Goal: Information Seeking & Learning: Compare options

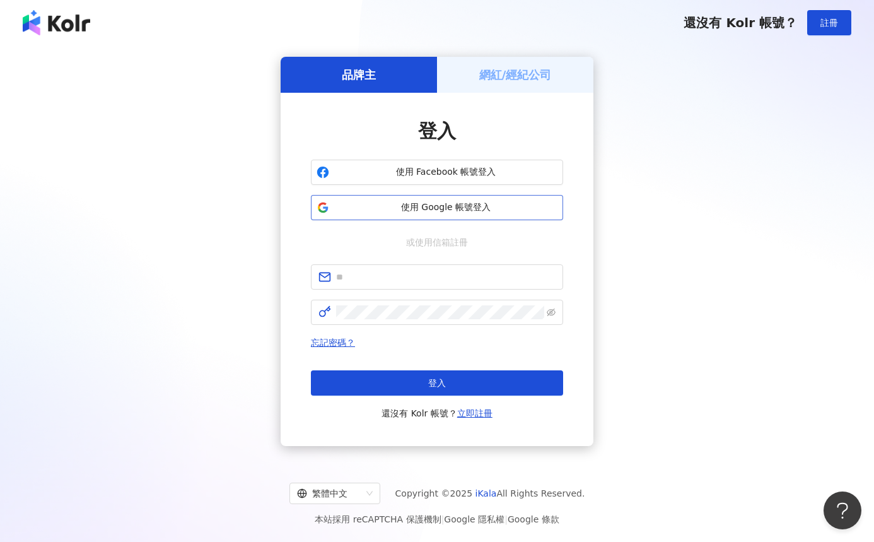
click at [407, 211] on span "使用 Google 帳號登入" at bounding box center [445, 207] width 223 height 13
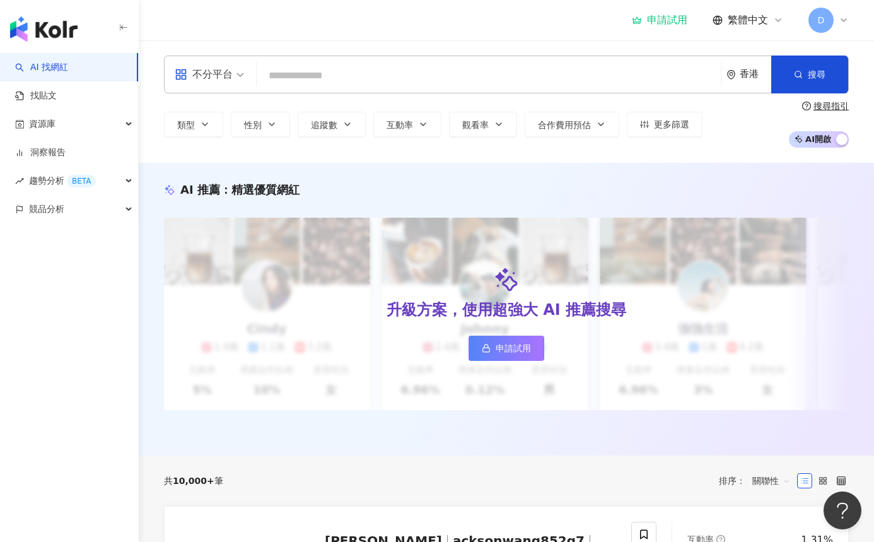
click at [683, 26] on div "申請試用 繁體中文 D" at bounding box center [740, 20] width 217 height 25
click at [681, 23] on div "申請試用" at bounding box center [660, 20] width 56 height 13
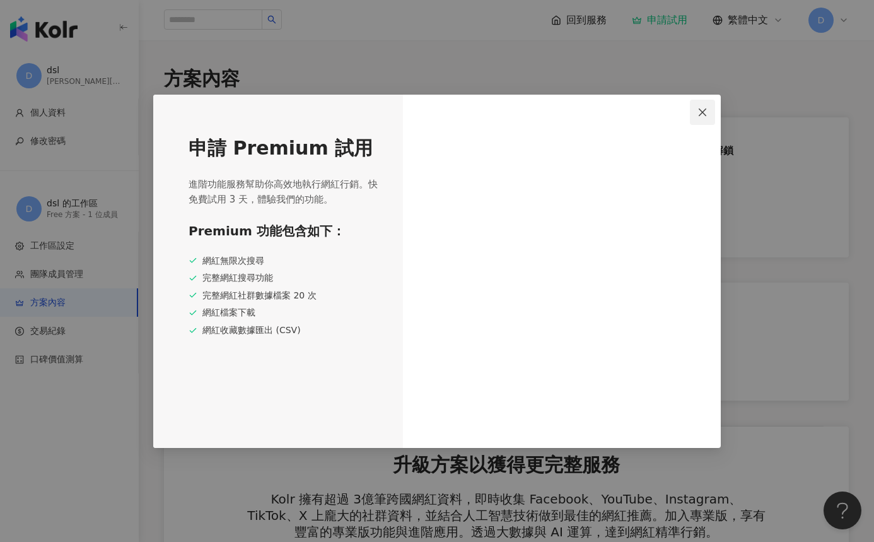
click at [699, 116] on icon "close" at bounding box center [703, 112] width 10 height 10
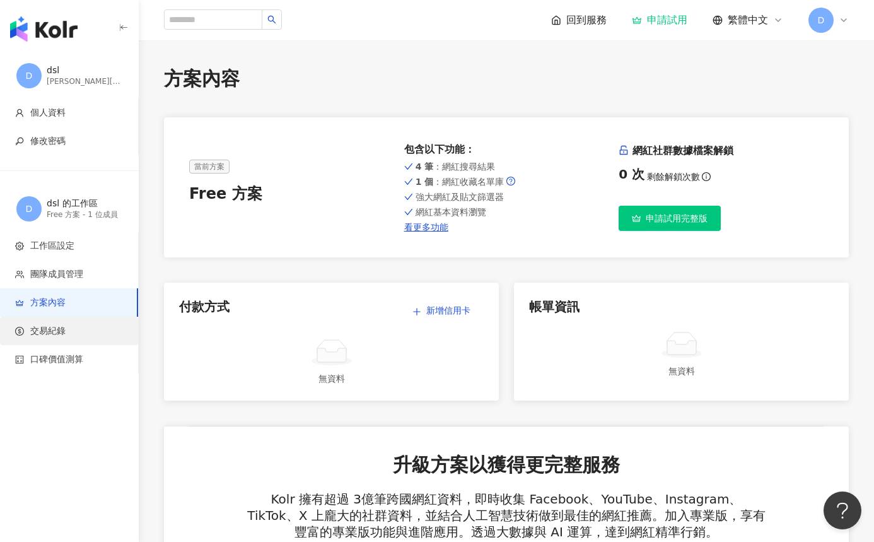
click at [73, 329] on span "交易紀錄" at bounding box center [71, 331] width 113 height 13
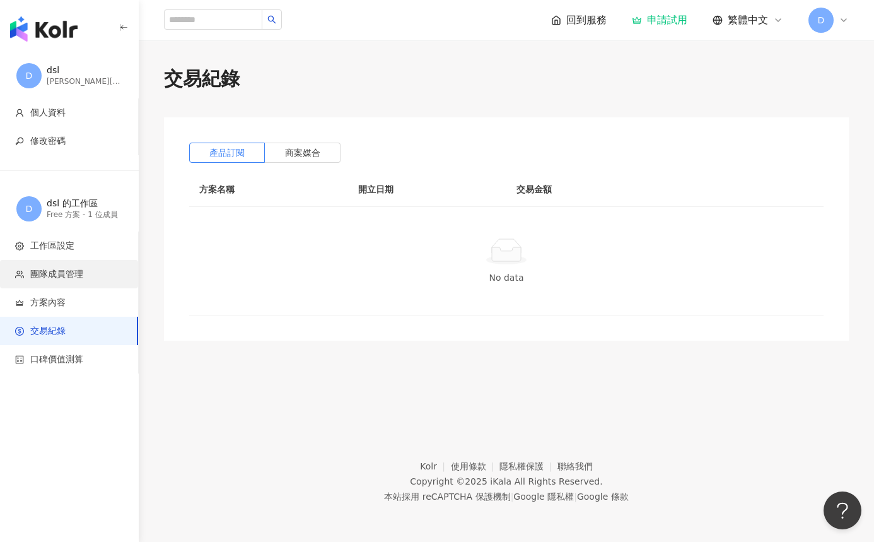
click at [37, 281] on li "團隊成員管理" at bounding box center [69, 274] width 138 height 28
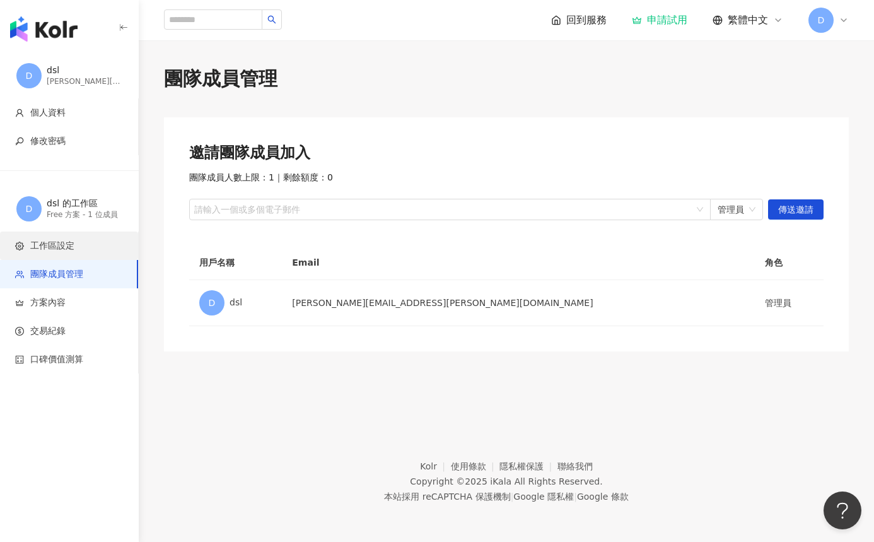
click at [61, 257] on li "工作區設定" at bounding box center [69, 246] width 138 height 28
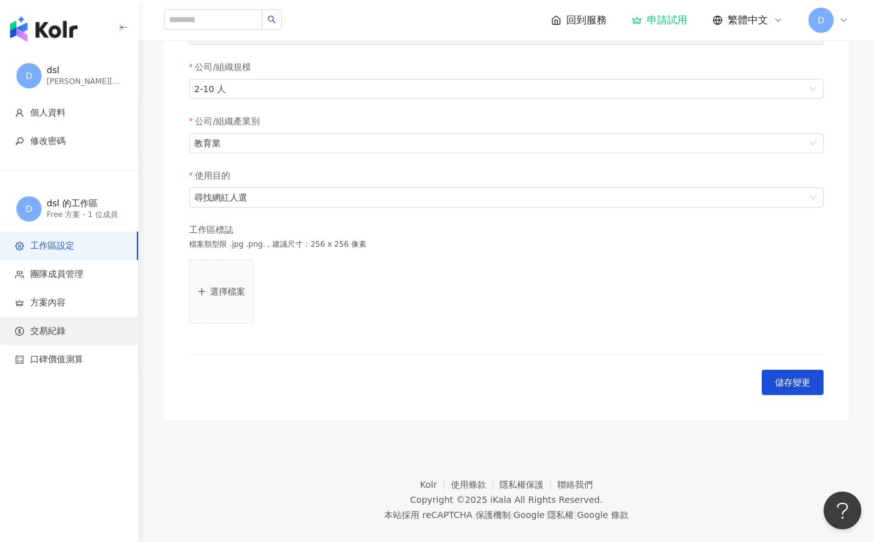
scroll to position [247, 0]
click at [42, 338] on li "交易紀錄" at bounding box center [69, 331] width 138 height 28
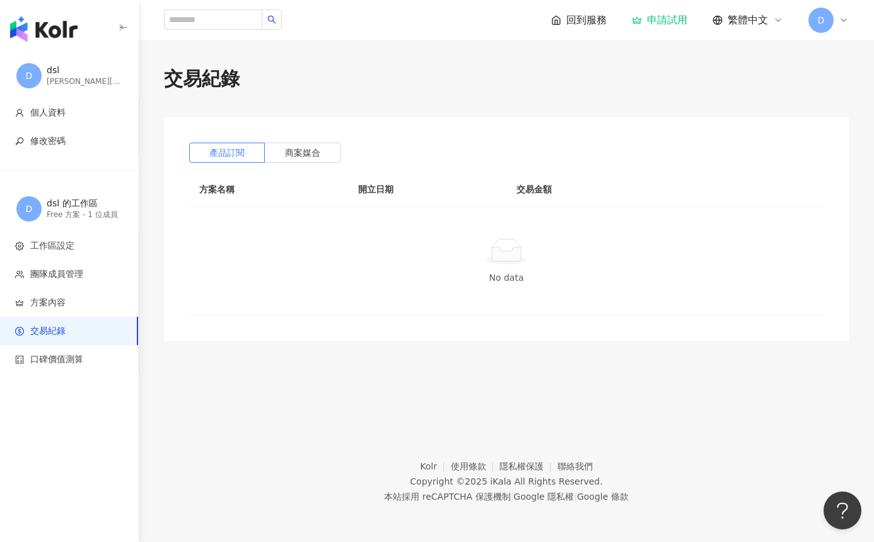
click at [63, 25] on img "button" at bounding box center [44, 28] width 68 height 25
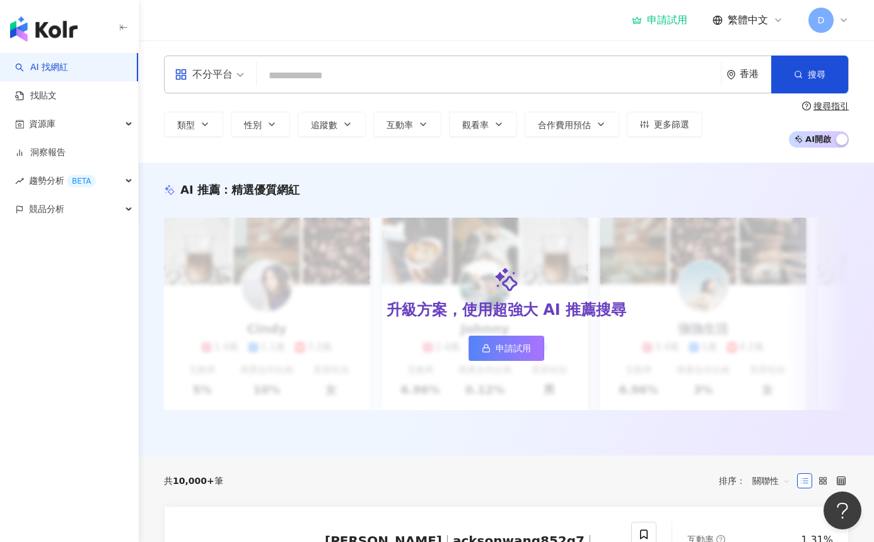
scroll to position [0, 2]
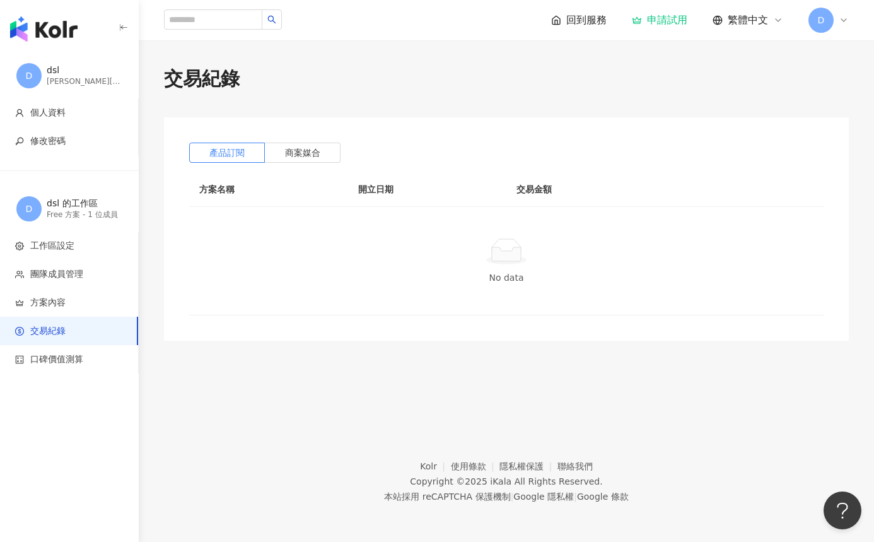
click at [57, 23] on img "button" at bounding box center [44, 28] width 68 height 25
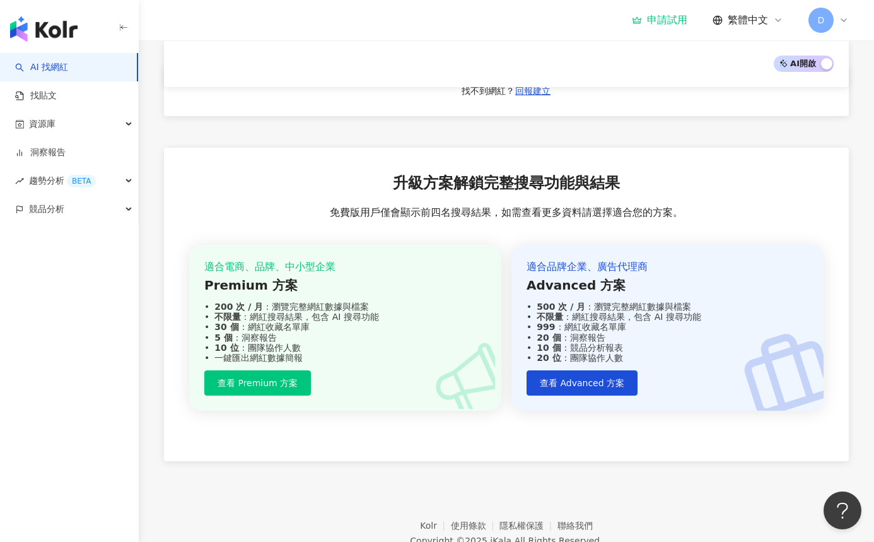
scroll to position [1208, 0]
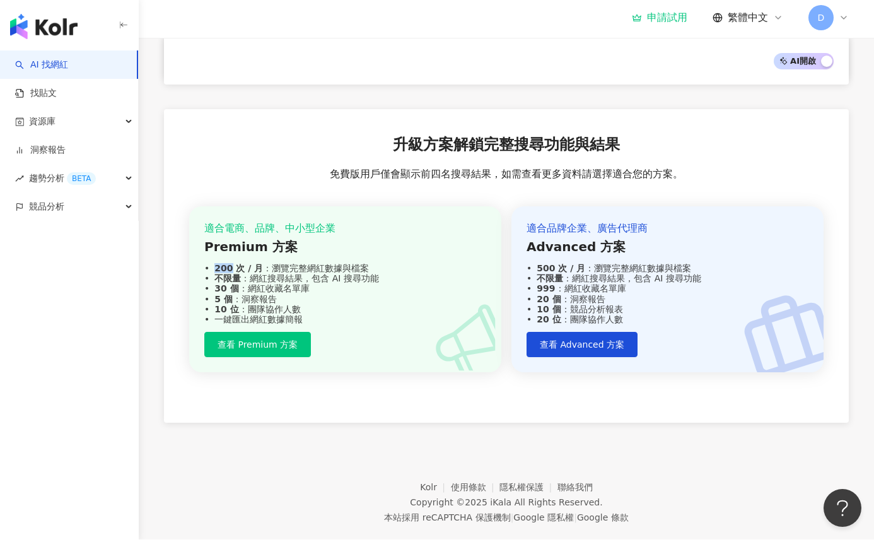
drag, startPoint x: 228, startPoint y: 240, endPoint x: 408, endPoint y: 232, distance: 179.4
click at [412, 232] on div "適合電商、品牌、中小型企業 Premium 方案 200 次 / 月 ：瀏覽完整網紅數據與檔案 不限量 ：網紅搜尋結果，包含 AI 搜尋功能 30 個 ：網紅…" at bounding box center [345, 275] width 282 height 103
click at [410, 240] on div "Premium 方案" at bounding box center [345, 249] width 282 height 18
drag, startPoint x: 532, startPoint y: 206, endPoint x: 647, endPoint y: 197, distance: 115.1
click at [647, 209] on div "適合品牌企業、廣告代理商 Advanced 方案 500 次 / 月 ：瀏覽完整網紅數據與檔案 不限量 ：網紅搜尋結果，包含 AI 搜尋功能 999 ：網紅收…" at bounding box center [668, 292] width 312 height 166
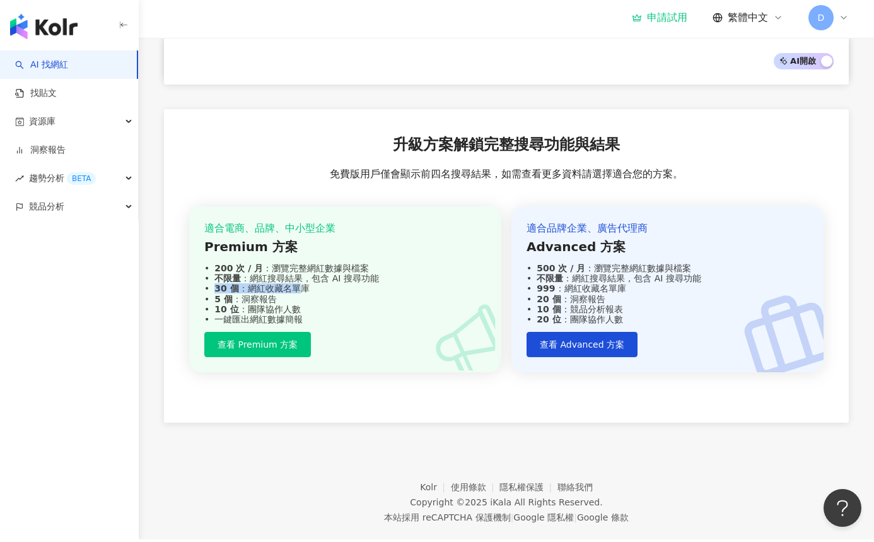
drag, startPoint x: 213, startPoint y: 268, endPoint x: 301, endPoint y: 264, distance: 87.8
click at [301, 286] on div "30 個 ：網紅收藏名單庫" at bounding box center [345, 291] width 282 height 10
click at [310, 297] on div "5 個 ：洞察報告" at bounding box center [345, 302] width 282 height 10
click at [570, 342] on span "查看 Advanced 方案" at bounding box center [582, 347] width 85 height 10
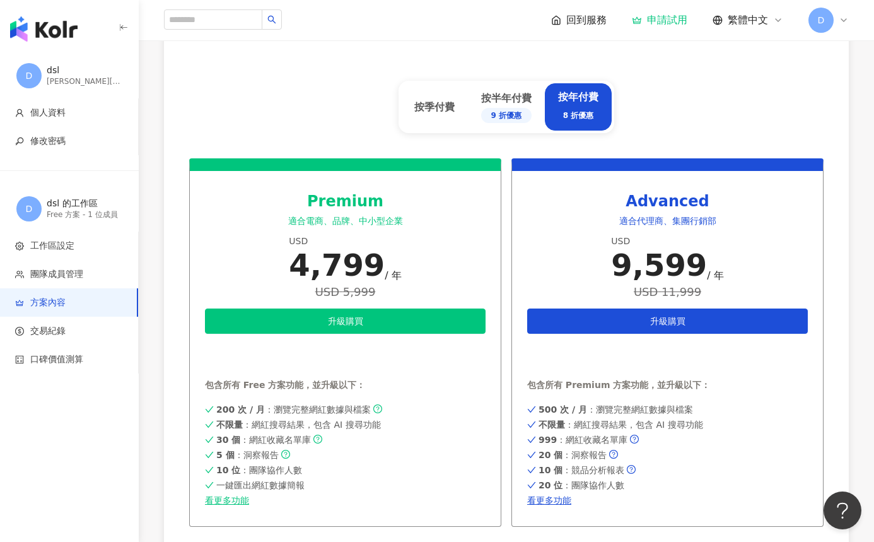
scroll to position [600, 0]
